Goal: Find specific page/section: Find specific page/section

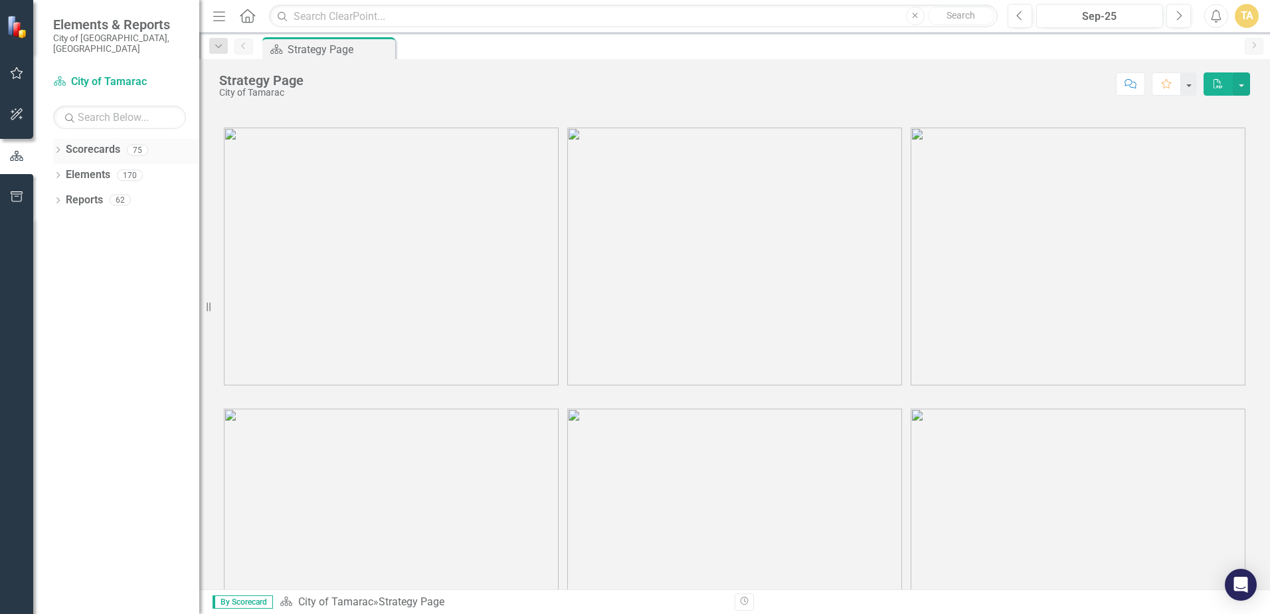
click at [56, 147] on icon "Dropdown" at bounding box center [57, 150] width 9 height 7
click at [63, 171] on icon "Dropdown" at bounding box center [65, 175] width 10 height 8
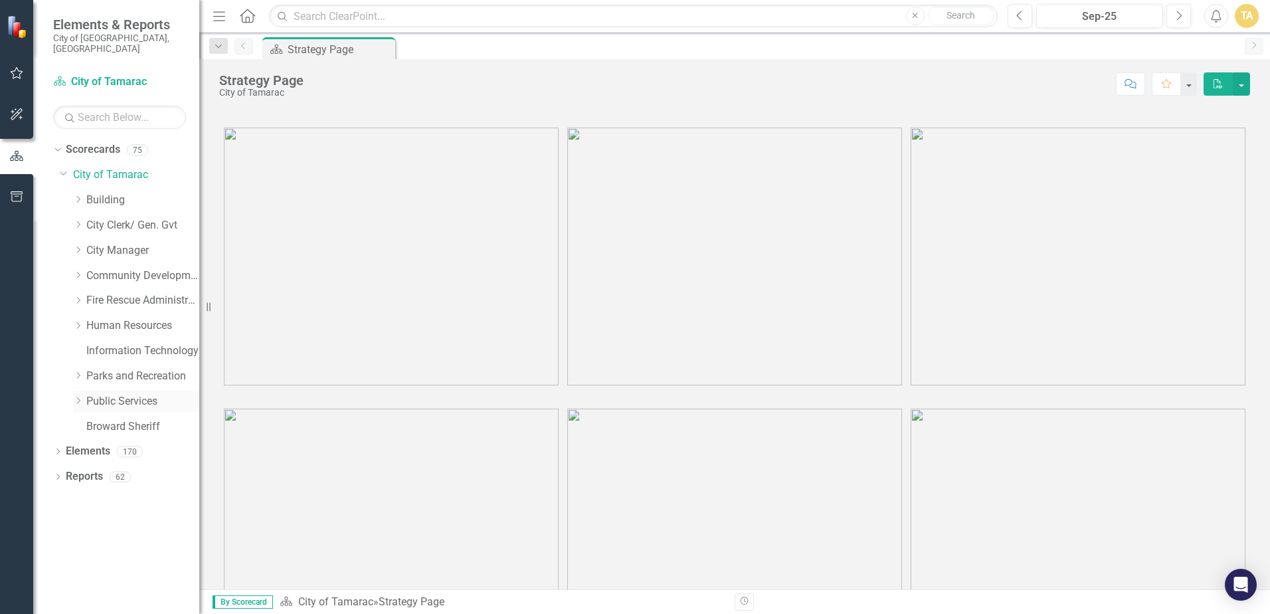
click at [77, 397] on icon "Dropdown" at bounding box center [78, 401] width 10 height 8
click at [94, 598] on icon "Dropdown" at bounding box center [91, 602] width 10 height 8
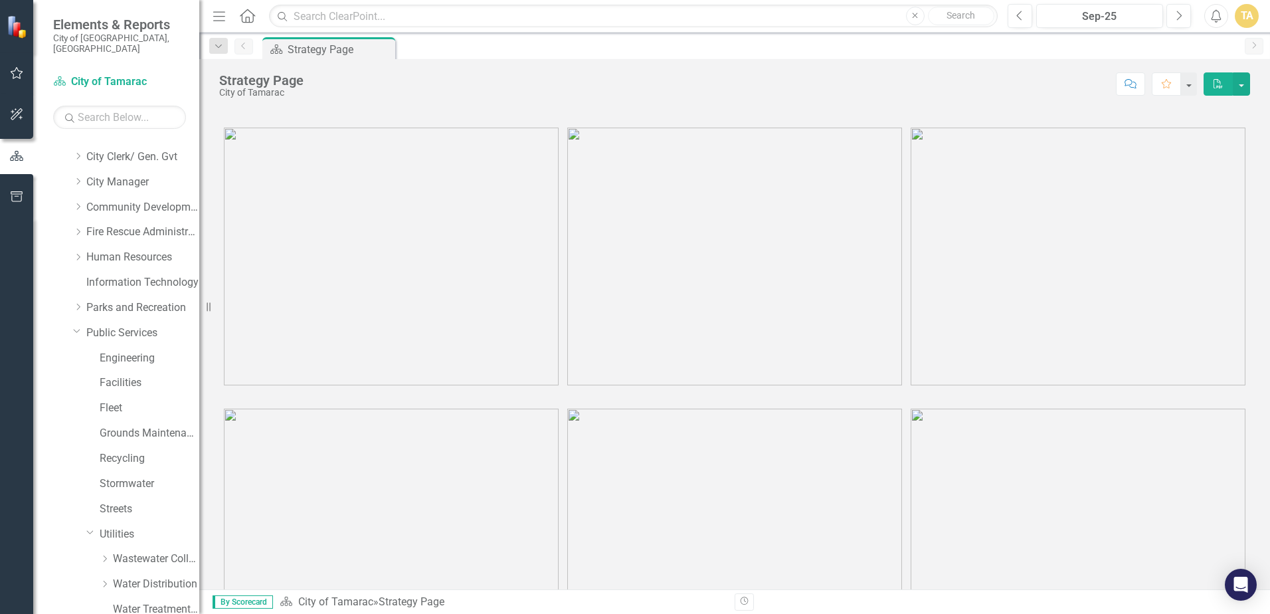
scroll to position [133, 0]
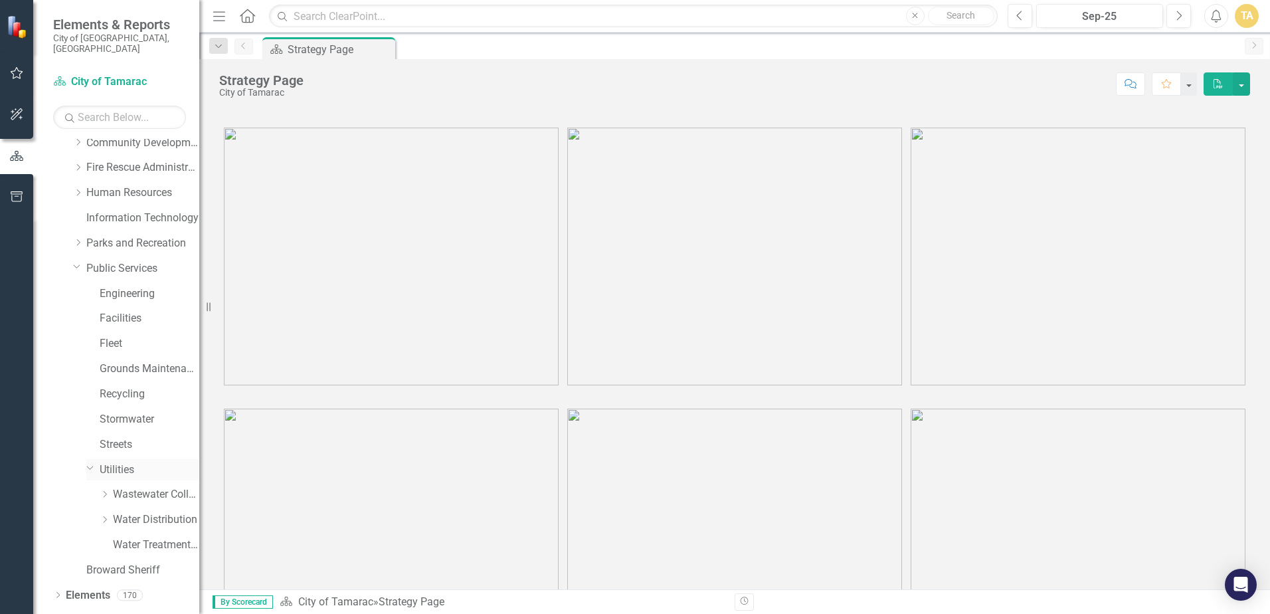
click at [106, 462] on link "Utilities" at bounding box center [150, 469] width 100 height 15
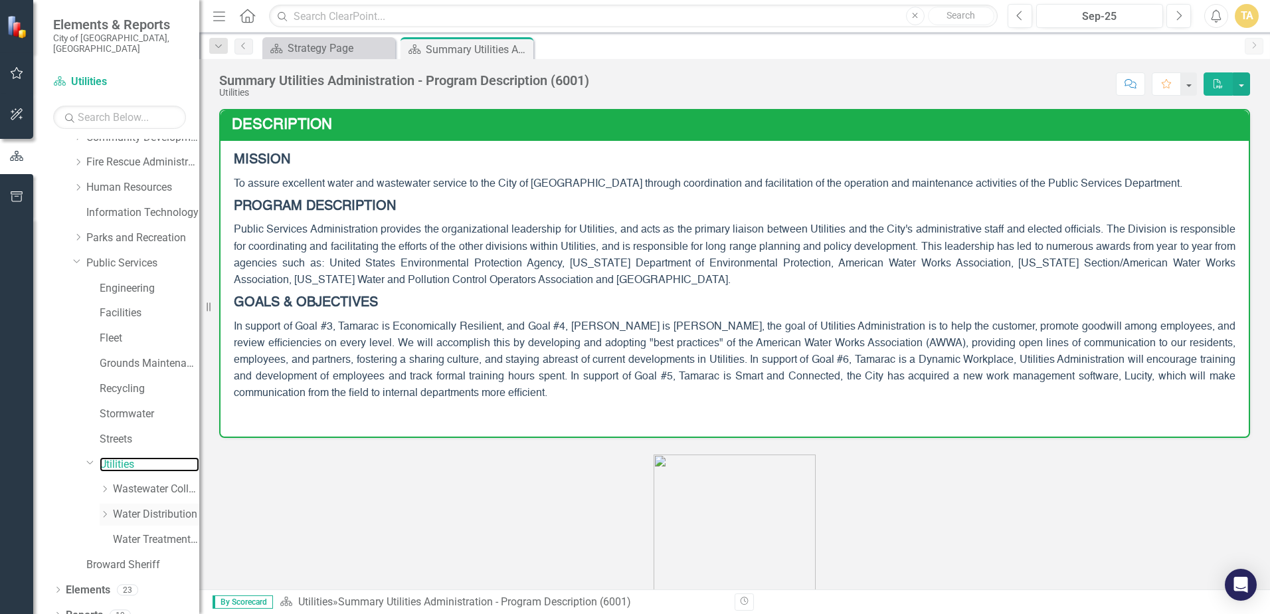
scroll to position [143, 0]
click at [93, 452] on icon "Dropdown" at bounding box center [90, 457] width 8 height 10
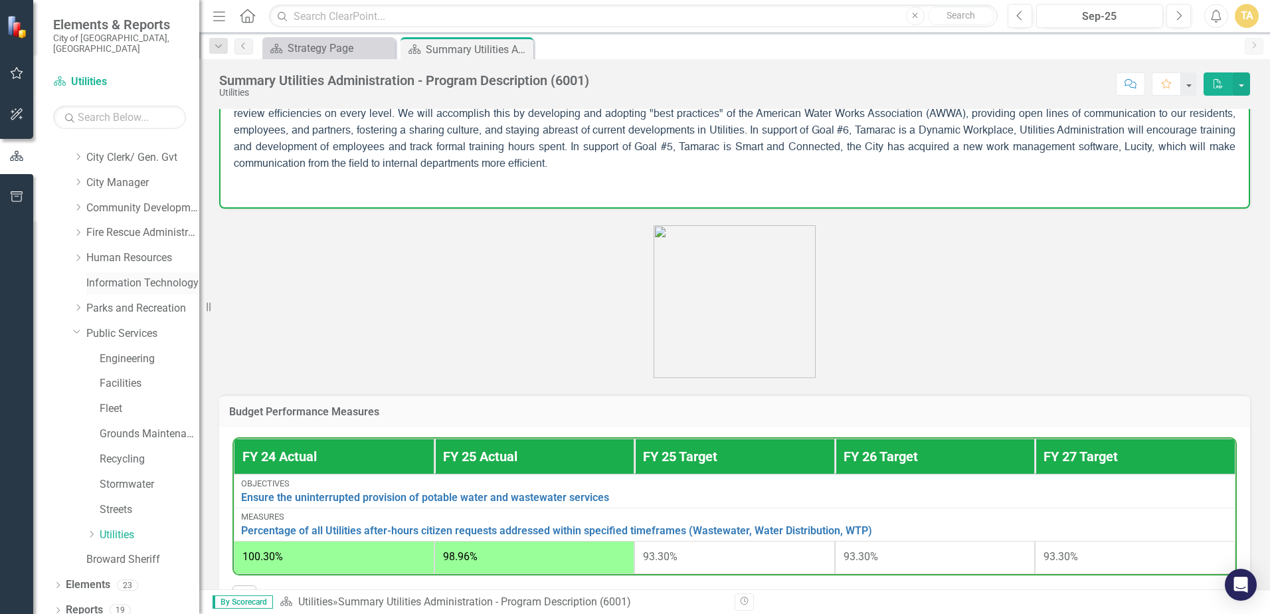
scroll to position [332, 0]
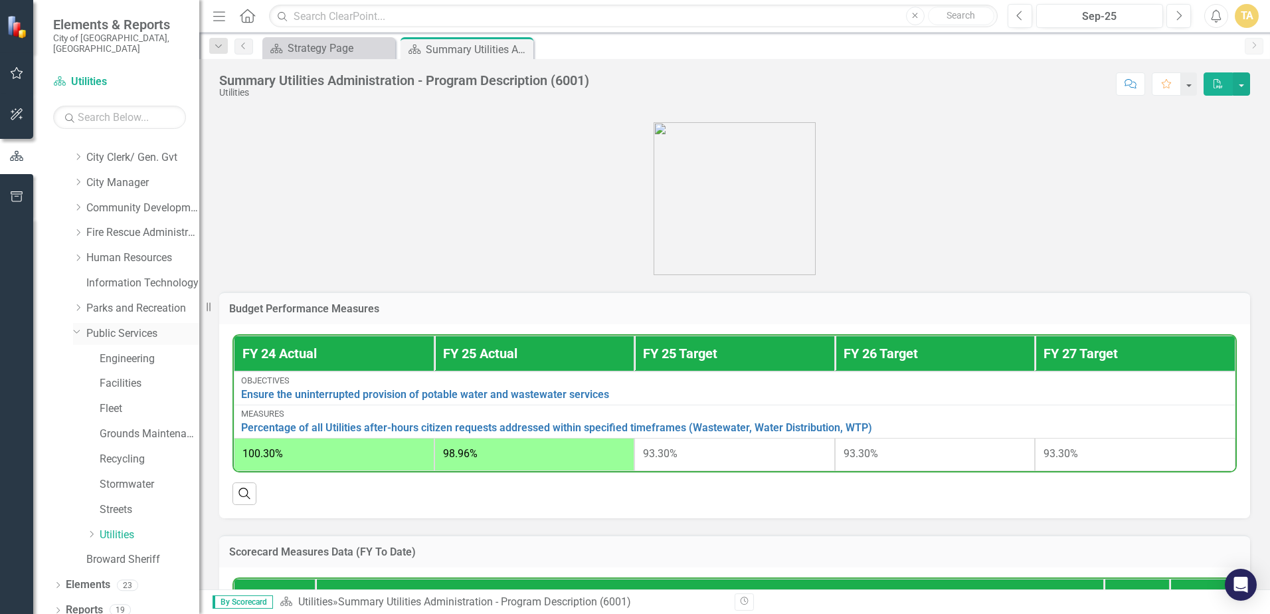
click at [86, 330] on div "Dropdown" at bounding box center [79, 333] width 13 height 7
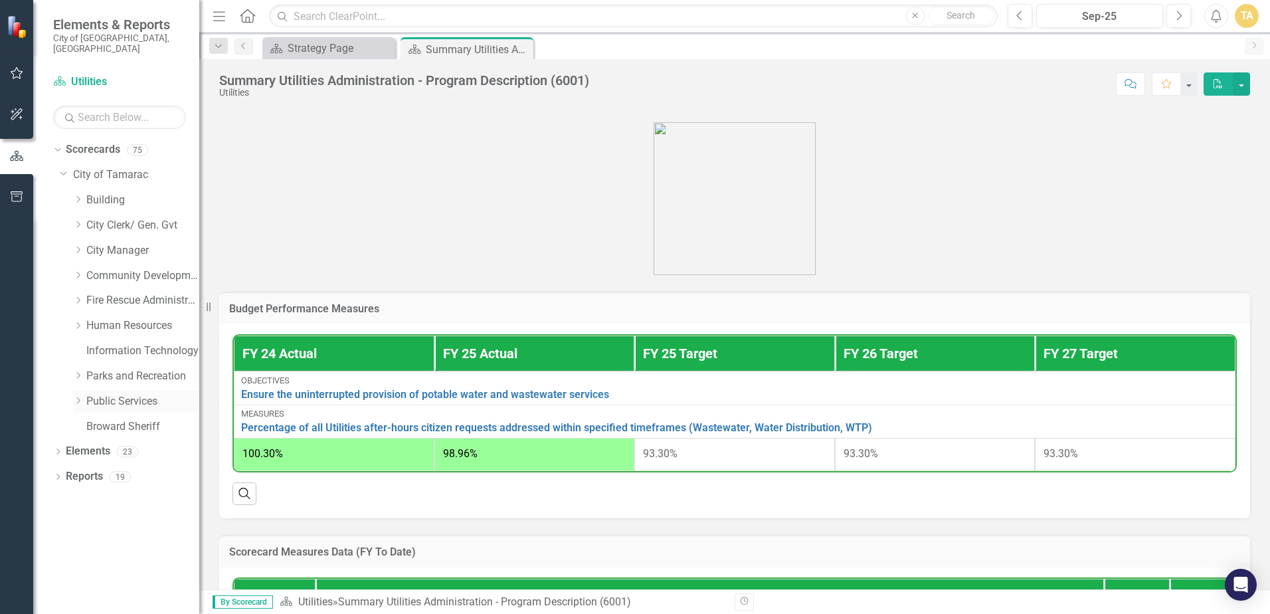
click at [79, 397] on icon at bounding box center [78, 400] width 3 height 7
click at [92, 598] on icon "Dropdown" at bounding box center [91, 602] width 10 height 8
click at [91, 595] on icon "Dropdown" at bounding box center [90, 600] width 8 height 10
click at [90, 598] on icon "Dropdown" at bounding box center [91, 602] width 10 height 8
click at [90, 595] on icon "Dropdown" at bounding box center [90, 600] width 8 height 10
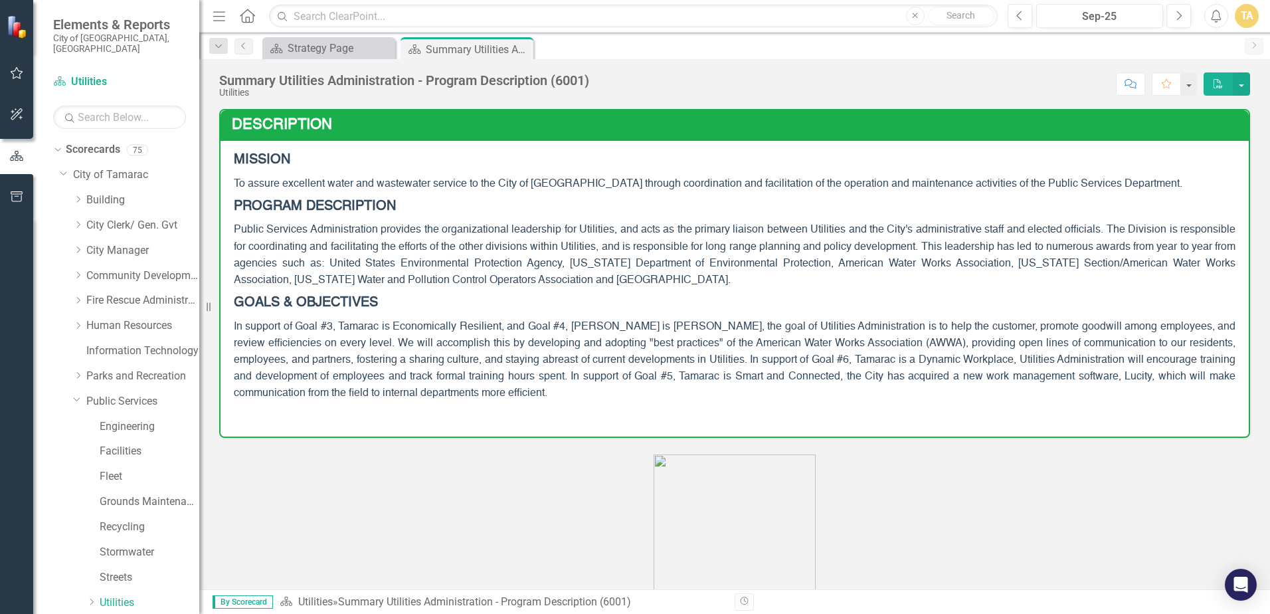
click at [317, 76] on div "Summary Utilities Administration - Program Description (6001)" at bounding box center [404, 80] width 370 height 15
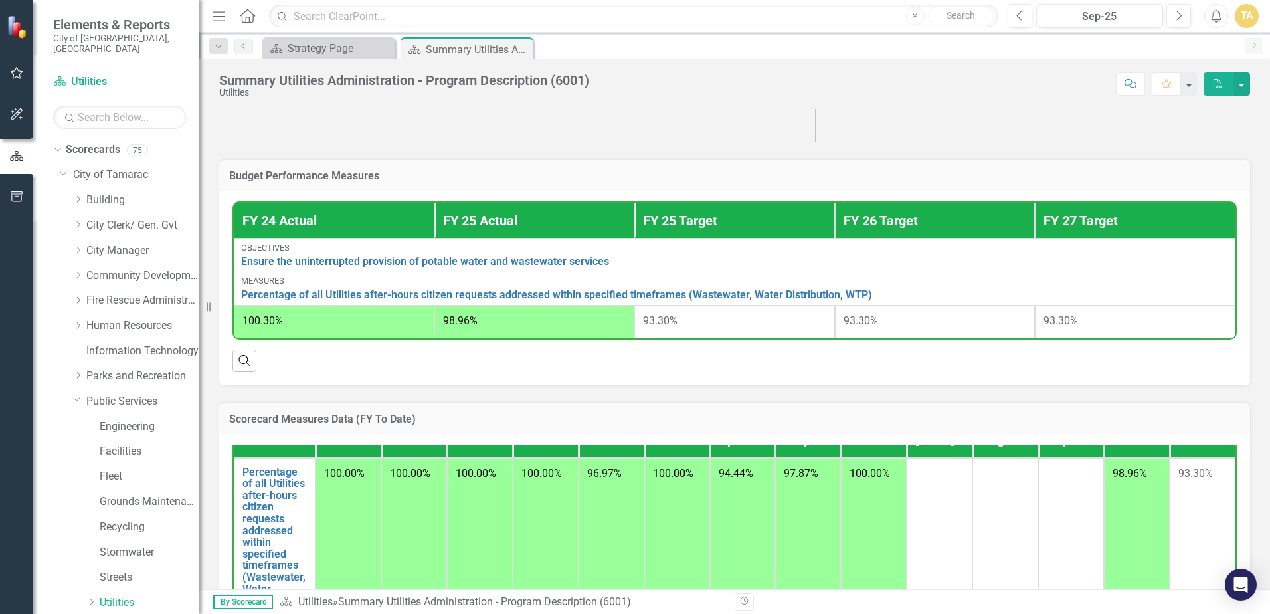
scroll to position [531, 0]
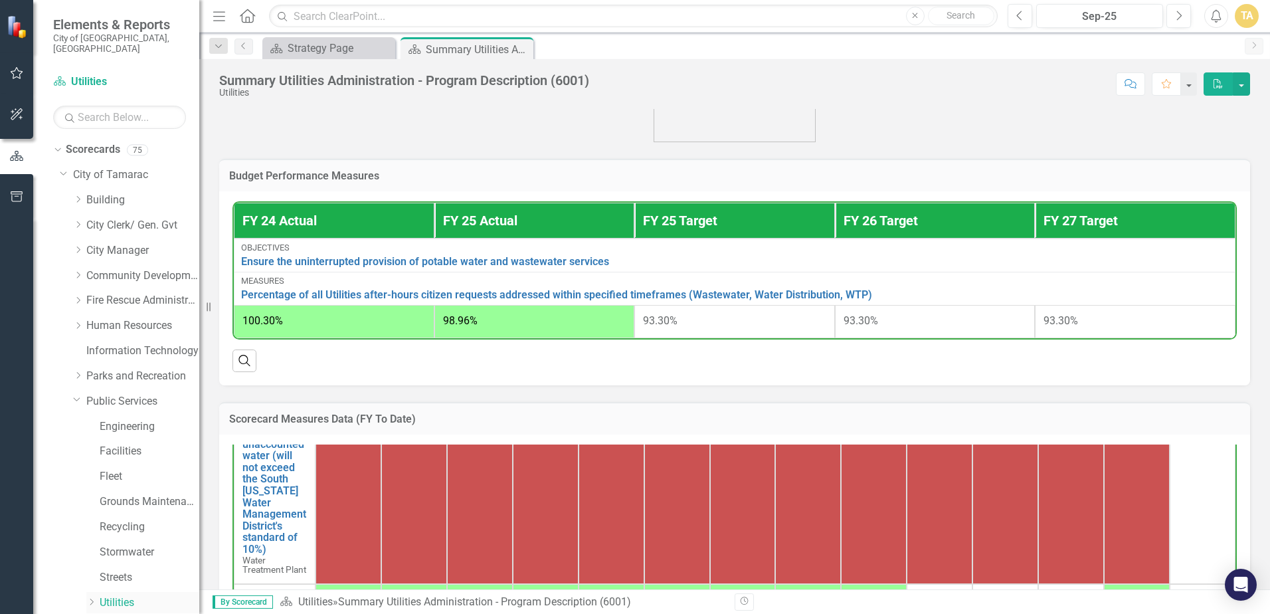
click at [90, 598] on icon "Dropdown" at bounding box center [91, 602] width 10 height 8
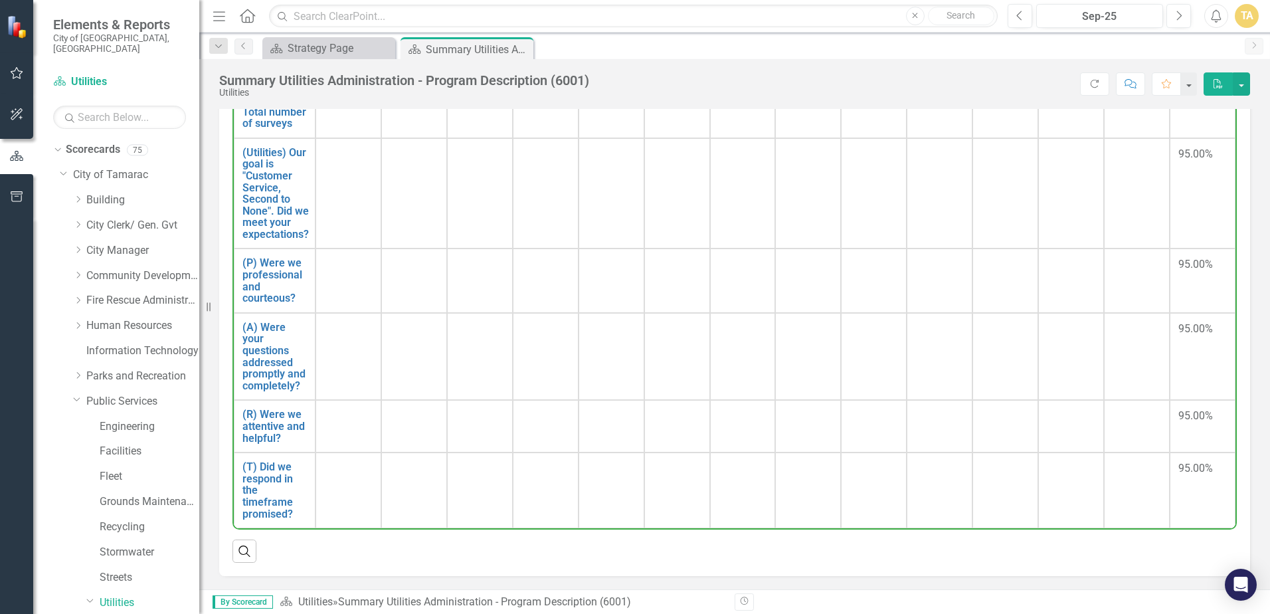
scroll to position [1420, 0]
drag, startPoint x: 555, startPoint y: 513, endPoint x: 555, endPoint y: 500, distance: 13.3
click at [555, 500] on td at bounding box center [546, 490] width 66 height 76
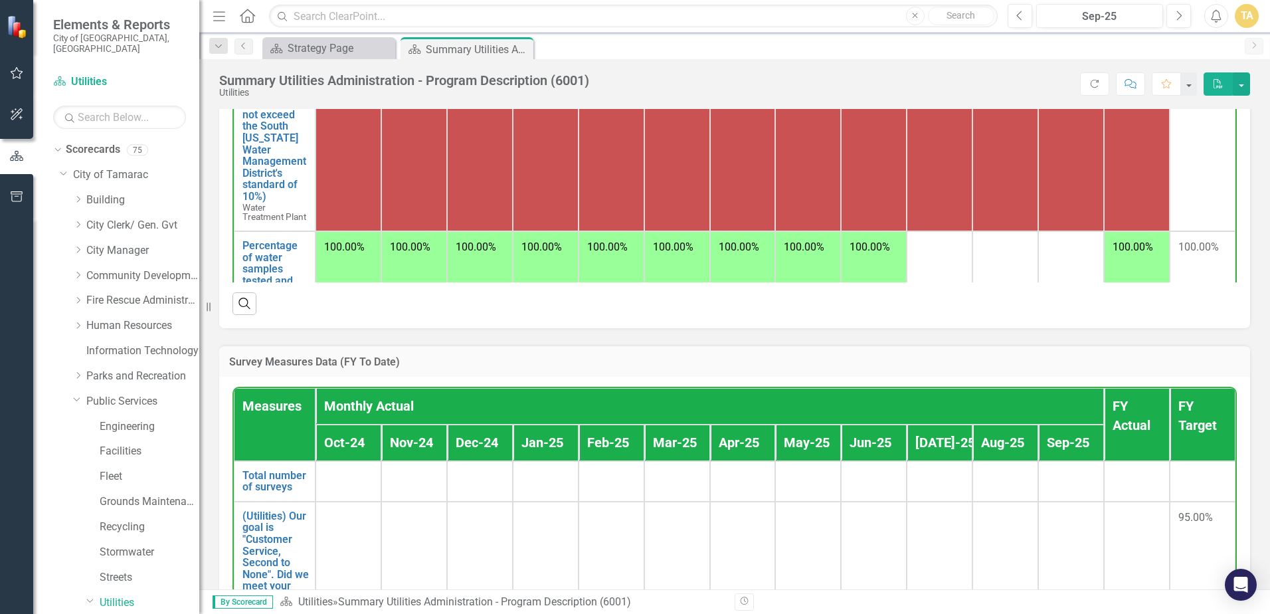
scroll to position [199, 0]
